Goal: Information Seeking & Learning: Learn about a topic

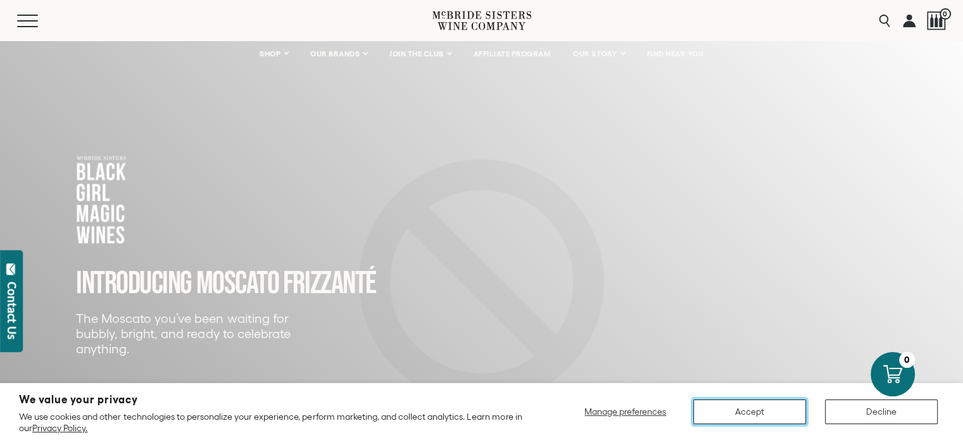
click at [767, 420] on button "Accept" at bounding box center [749, 412] width 113 height 25
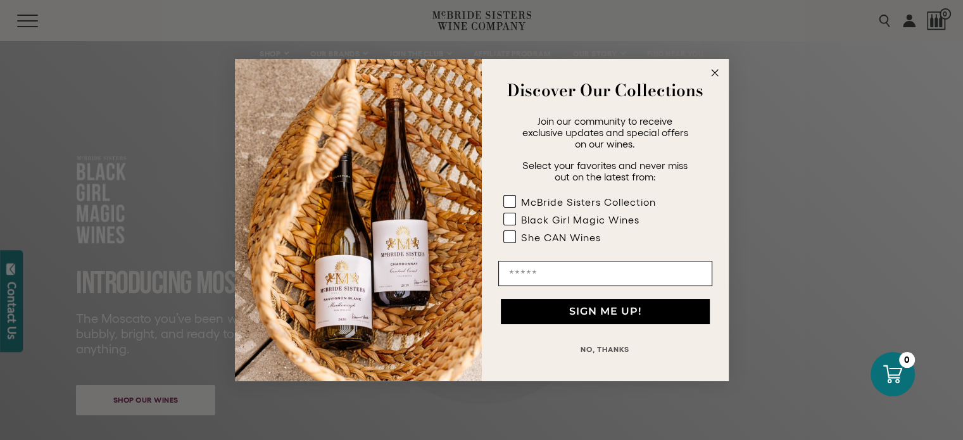
click at [709, 71] on circle "Close dialog" at bounding box center [714, 73] width 15 height 15
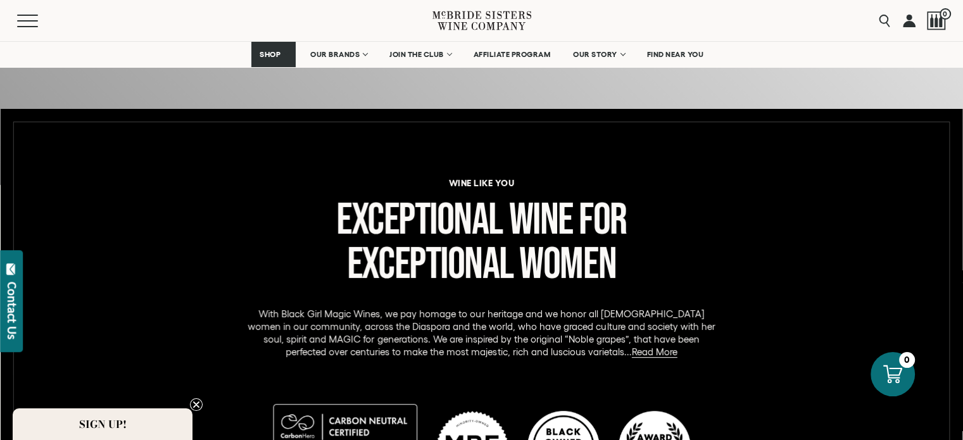
scroll to position [465, 0]
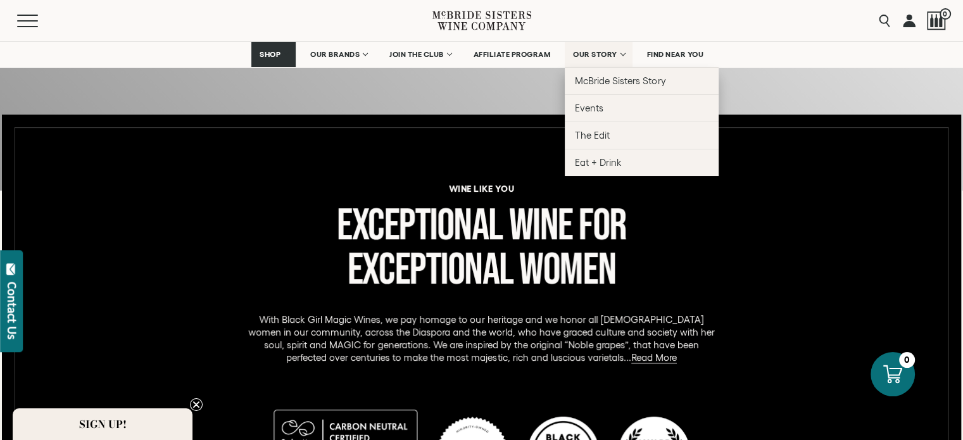
click at [585, 42] on link "OUR STORY" at bounding box center [599, 54] width 68 height 25
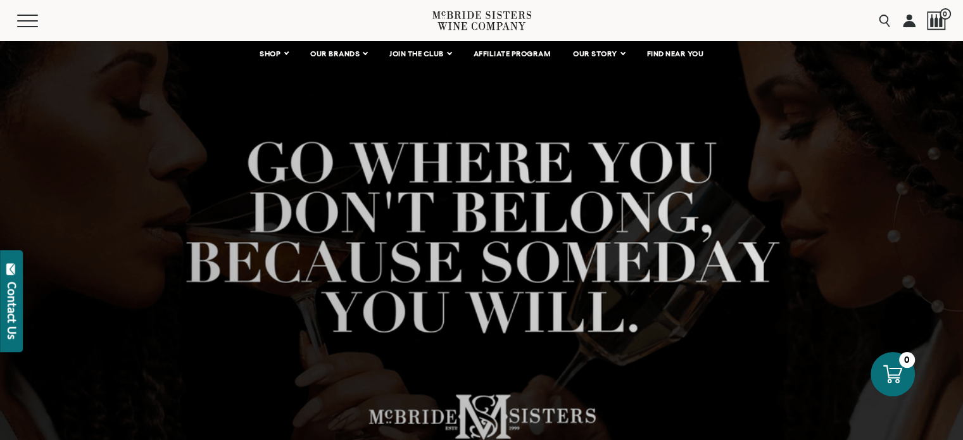
scroll to position [75, 0]
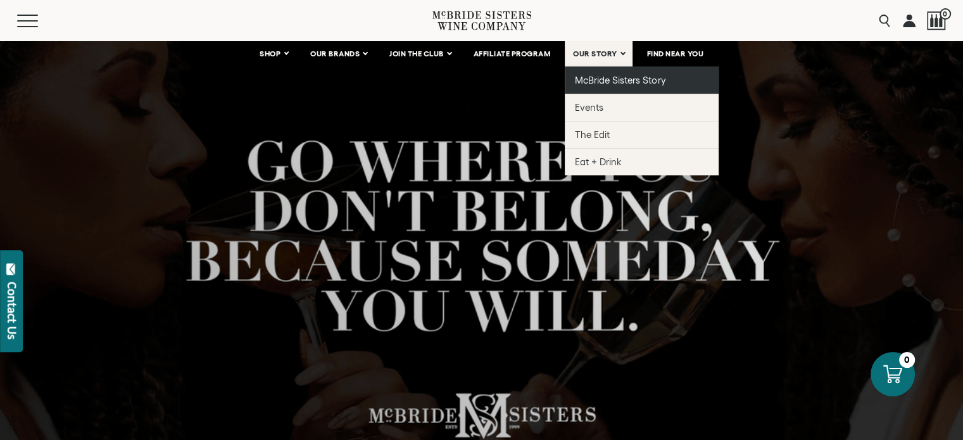
click at [603, 76] on span "McBride Sisters Story" at bounding box center [620, 80] width 91 height 11
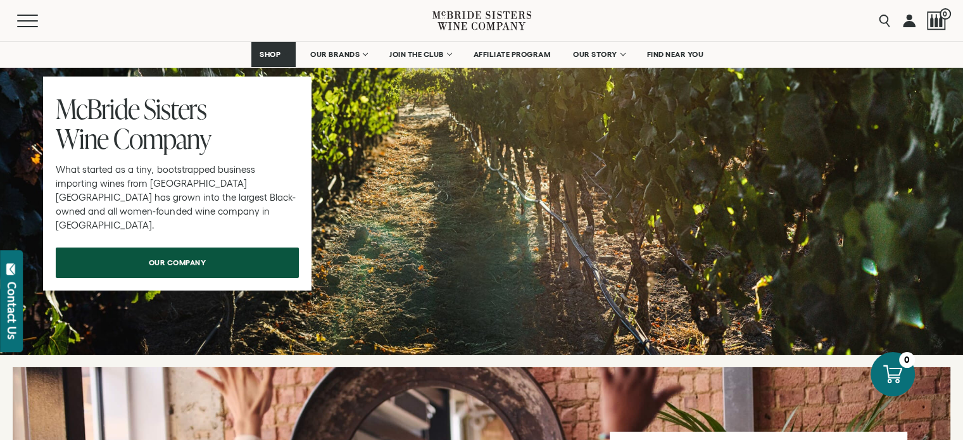
scroll to position [4277, 0]
